Goal: Task Accomplishment & Management: Complete application form

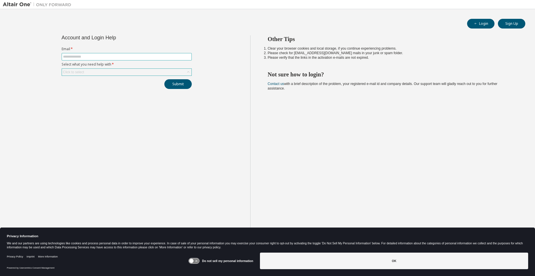
drag, startPoint x: 115, startPoint y: 58, endPoint x: 159, endPoint y: 72, distance: 46.1
click at [115, 58] on input "text" at bounding box center [126, 57] width 127 height 5
type input "**********"
click at [183, 71] on div "Click to select" at bounding box center [127, 72] width 130 height 7
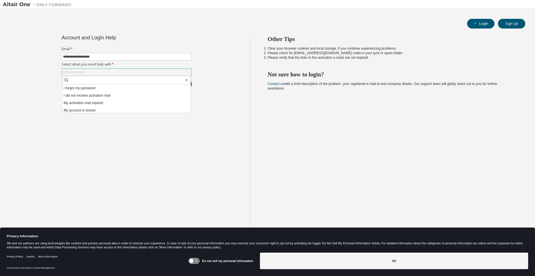
click at [190, 72] on icon at bounding box center [188, 72] width 6 height 6
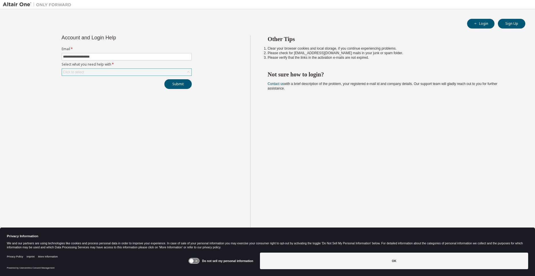
click at [190, 72] on icon at bounding box center [188, 72] width 6 height 6
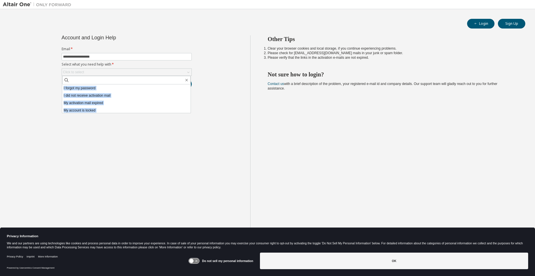
click at [83, 88] on li "I forgot my password" at bounding box center [126, 87] width 128 height 7
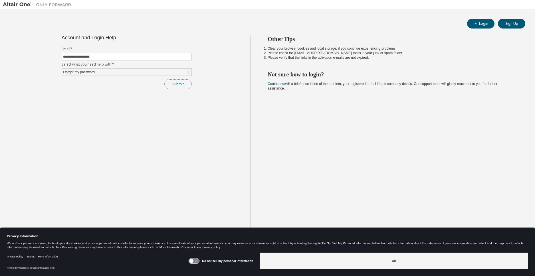
click at [180, 84] on button "Submit" at bounding box center [177, 84] width 27 height 10
click at [174, 84] on button "Submit" at bounding box center [177, 84] width 27 height 10
